Goal: Check status: Check status

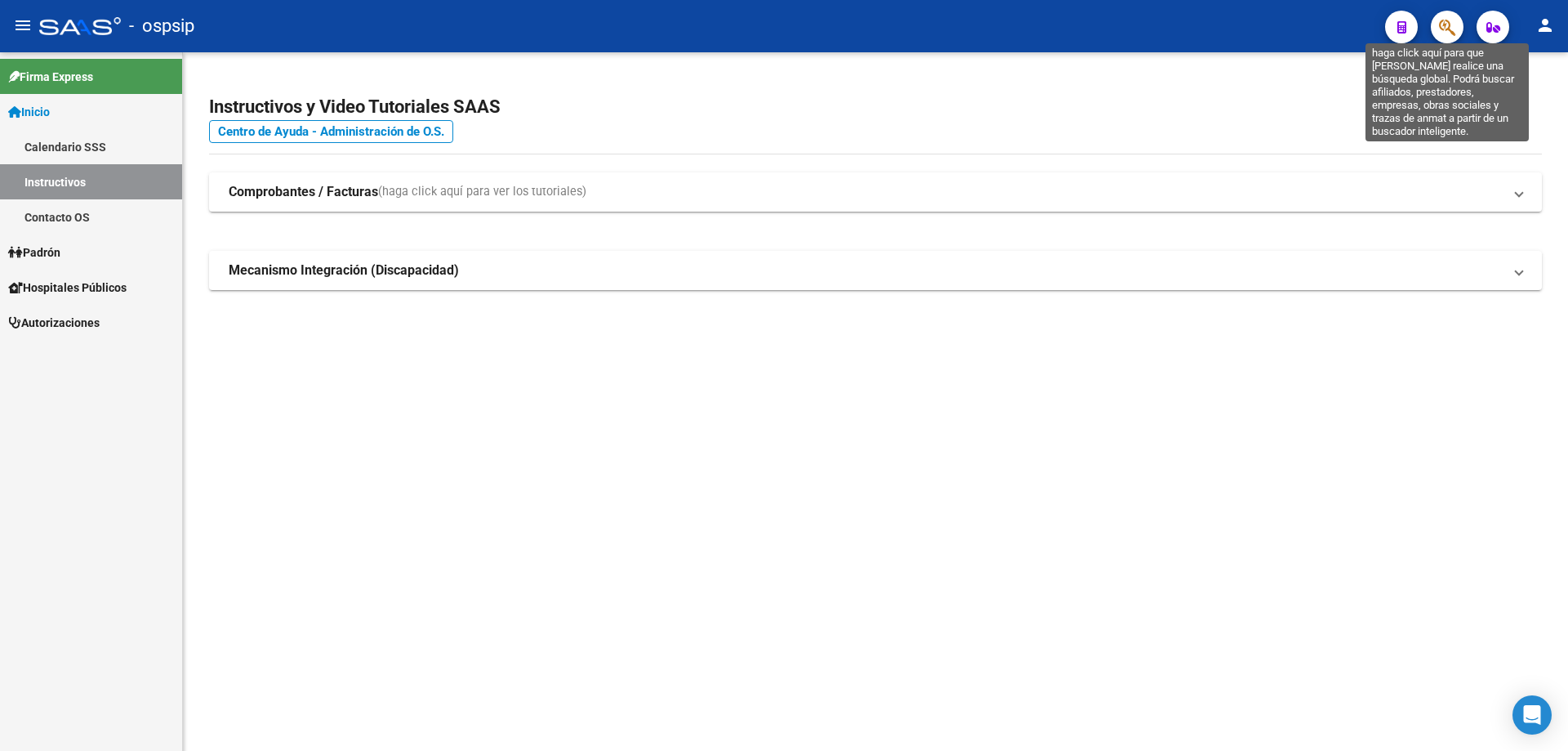
click at [1444, 32] on icon "button" at bounding box center [1447, 27] width 16 height 19
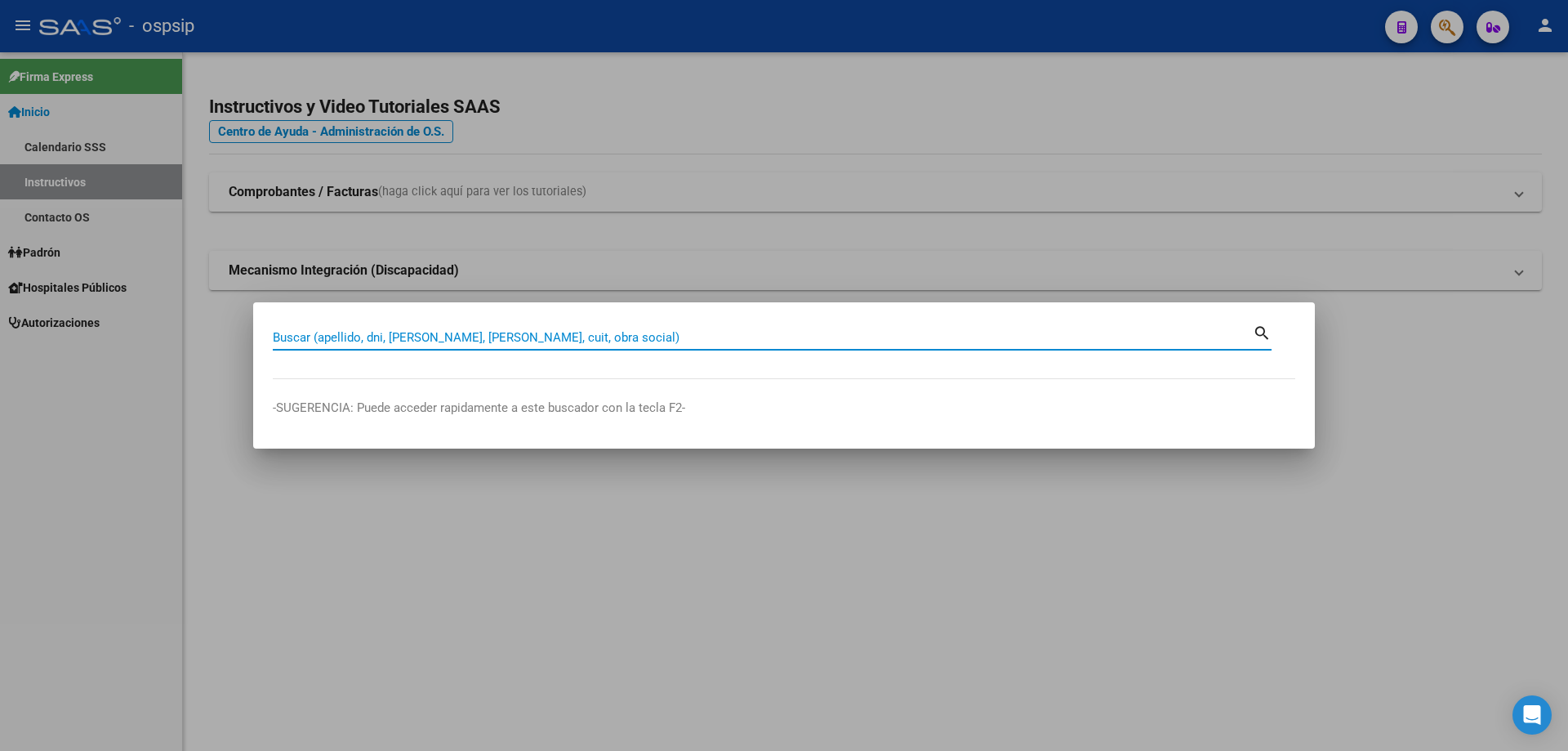
click at [800, 330] on input "Buscar (apellido, dni, [PERSON_NAME], [PERSON_NAME], cuit, obra social)" at bounding box center [763, 337] width 980 height 14
type input "23635616"
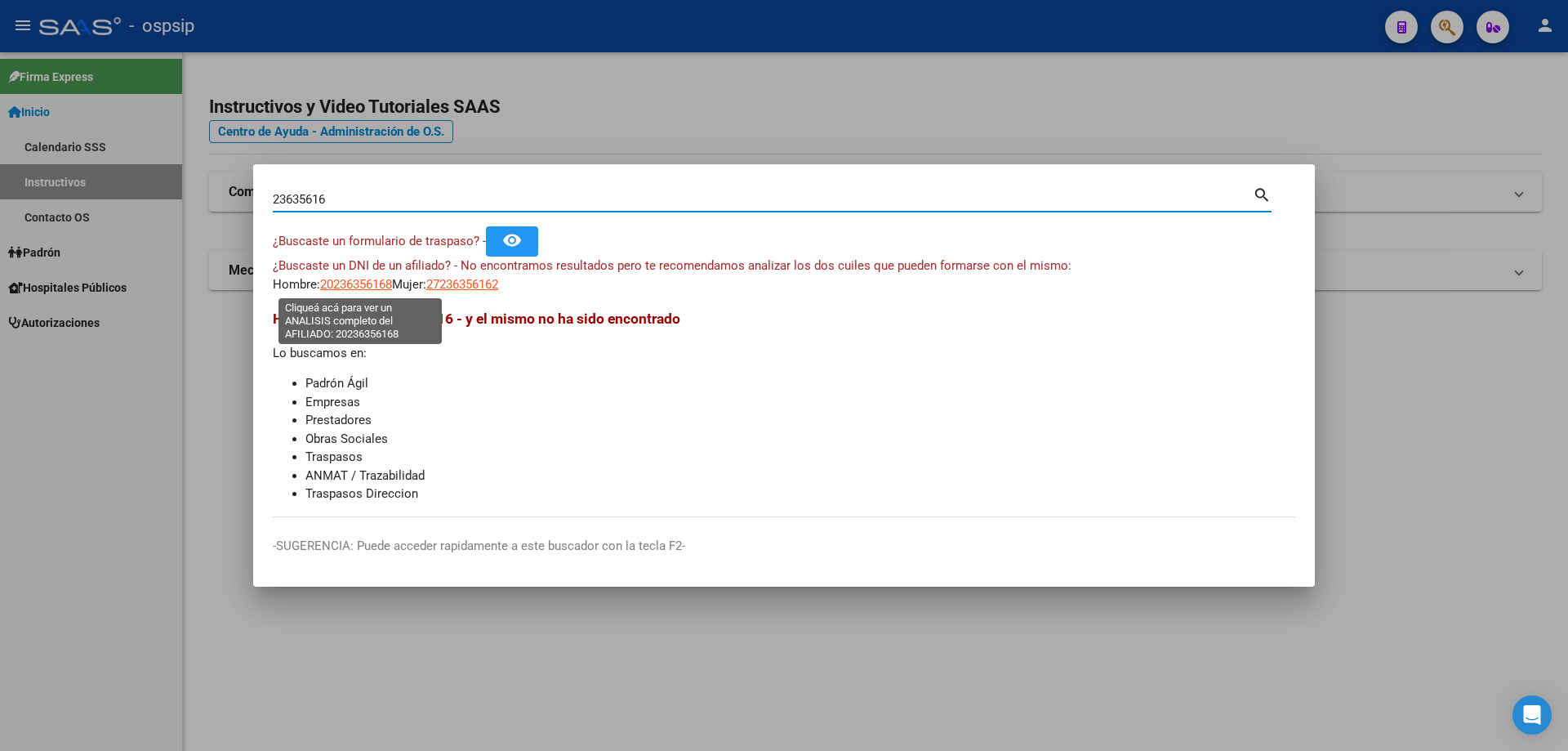
click at [346, 282] on span "20236356168" at bounding box center [356, 284] width 72 height 14
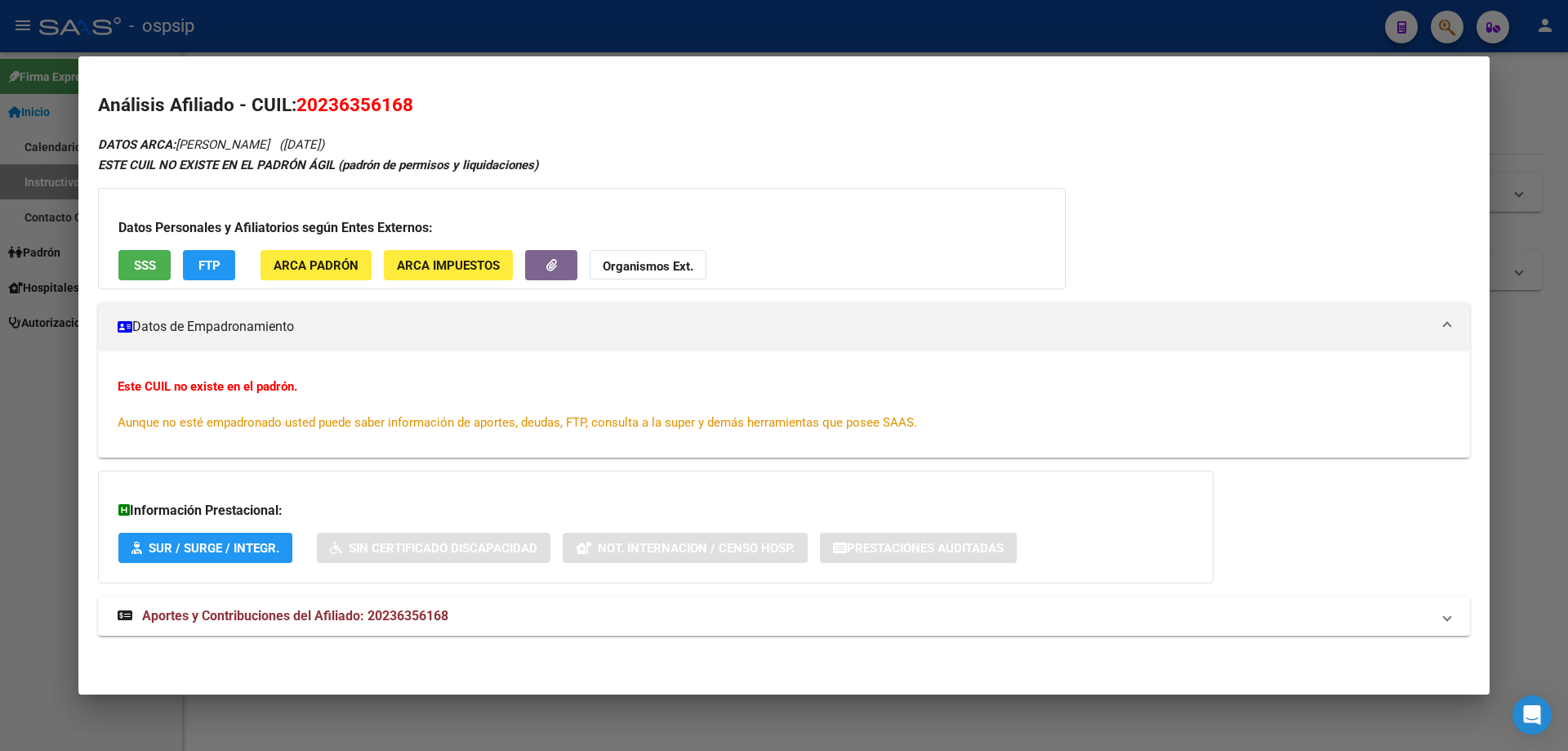
drag, startPoint x: 417, startPoint y: 104, endPoint x: 329, endPoint y: 108, distance: 88.1
click at [329, 108] on h2 "Análisis Afiliado - CUIL: 20236356168" at bounding box center [784, 105] width 1372 height 28
click at [402, 106] on span "20236356168" at bounding box center [355, 104] width 117 height 21
drag, startPoint x: 401, startPoint y: 106, endPoint x: 318, endPoint y: 98, distance: 83.4
click at [318, 98] on span "20236356168" at bounding box center [355, 104] width 117 height 21
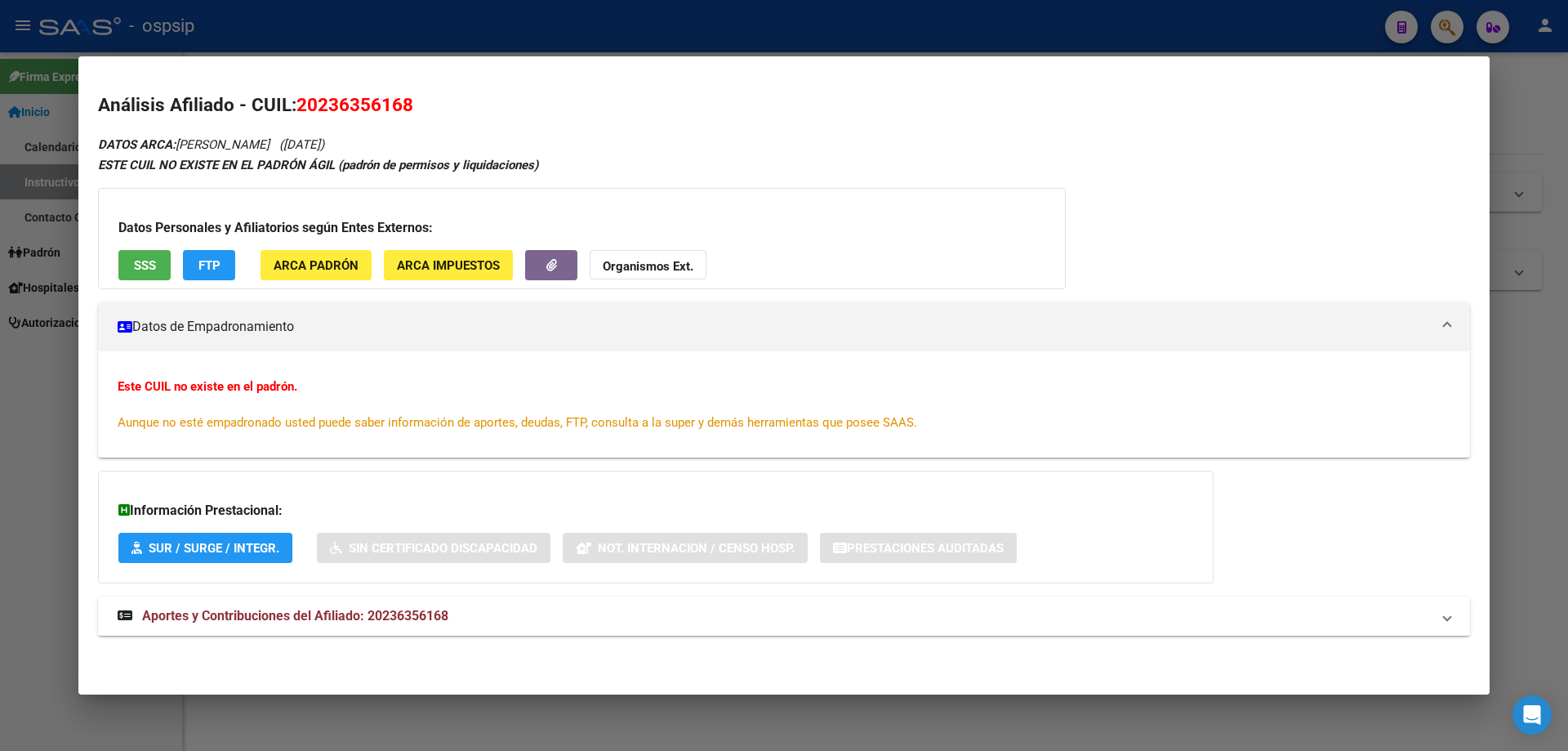
copy span "23635616"
click at [1056, 409] on div "Este CUIL no existe en el padrón. Aunque no esté empadronado usted puede saber …" at bounding box center [784, 405] width 1333 height 54
click at [1090, 403] on div "Este CUIL no existe en el padrón. Aunque no esté empadronado usted puede saber …" at bounding box center [784, 405] width 1333 height 54
click at [1522, 496] on div at bounding box center [784, 375] width 1568 height 751
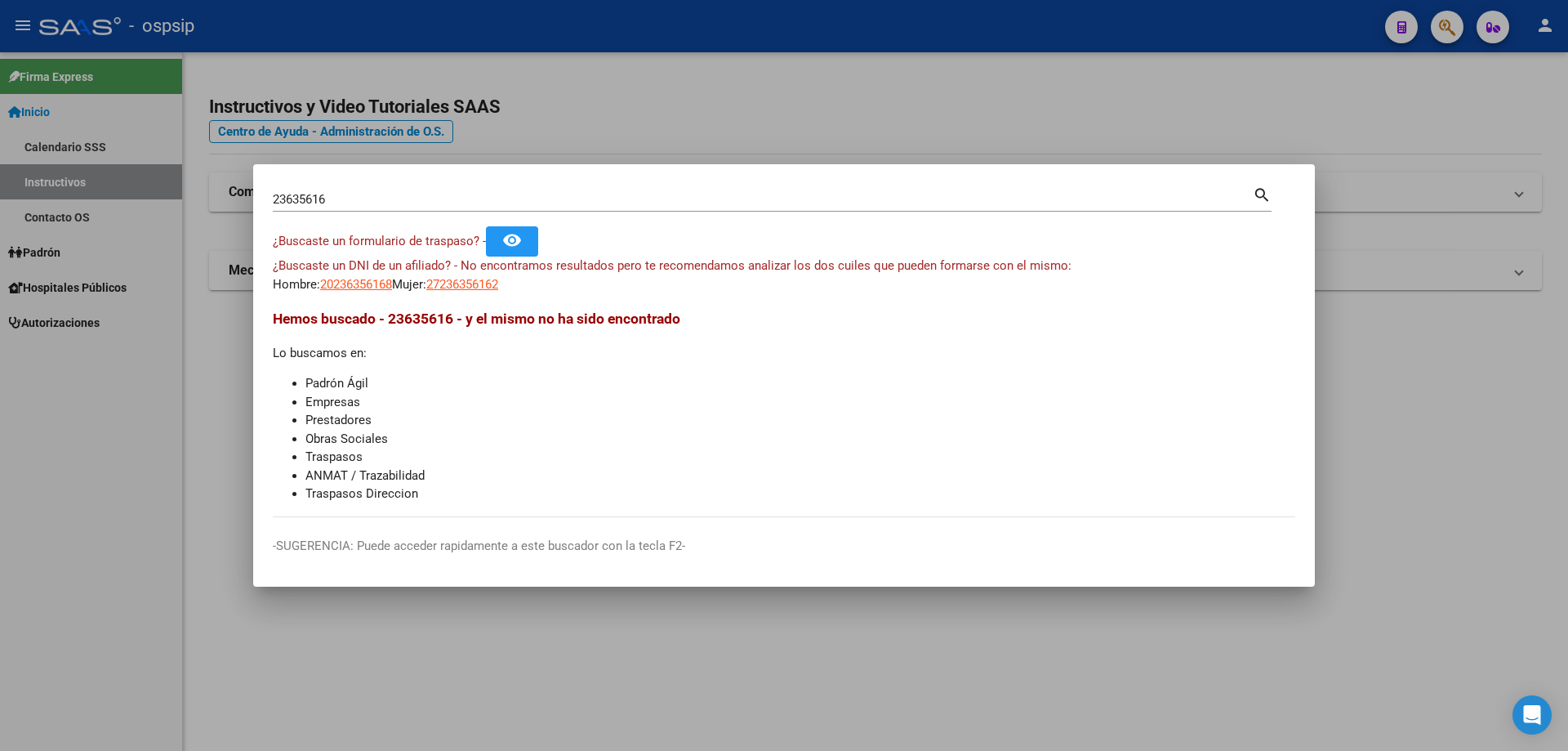
click at [820, 153] on div at bounding box center [784, 375] width 1568 height 751
